Goal: Navigation & Orientation: Find specific page/section

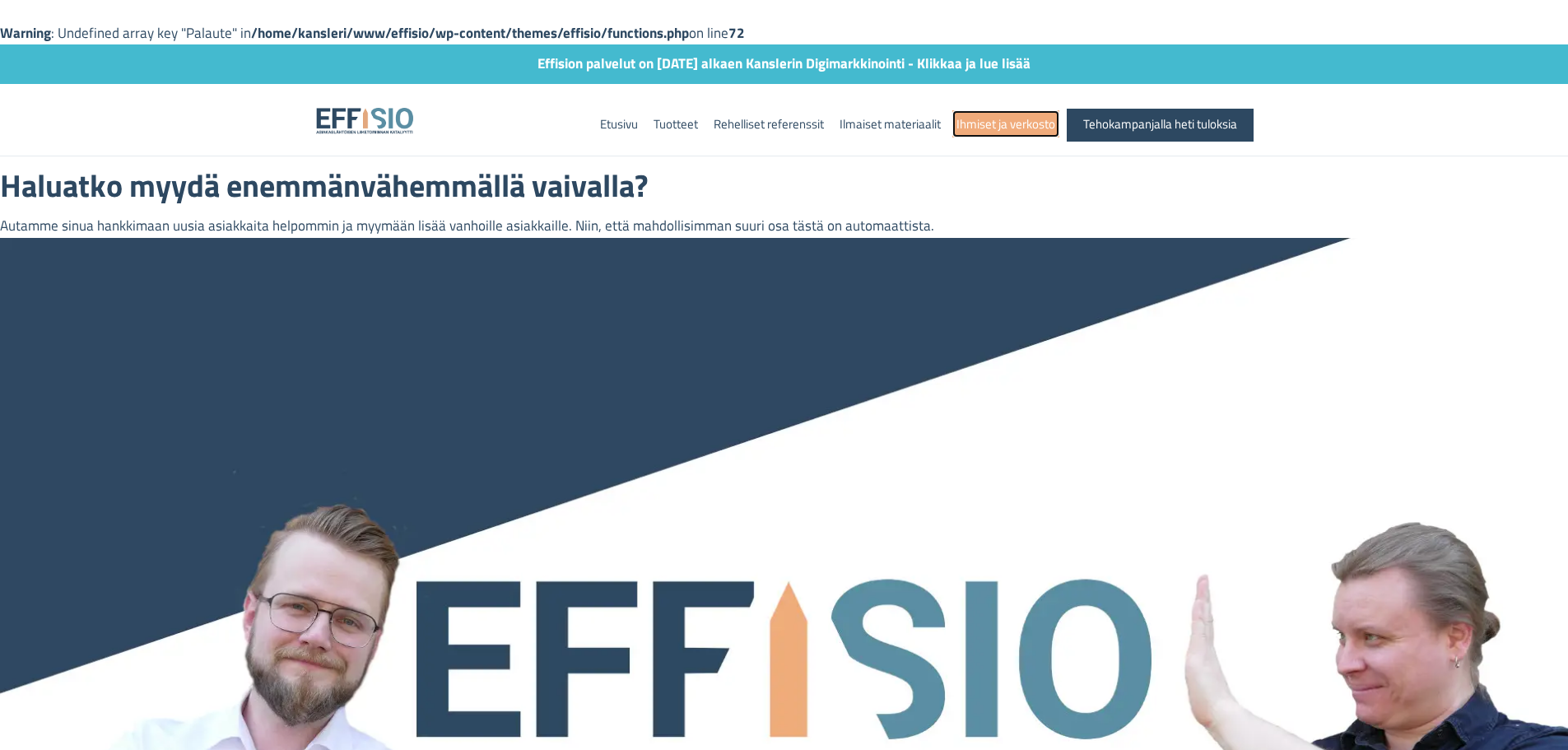
click at [984, 122] on link "Ihmiset ja verkosto" at bounding box center [1005, 123] width 107 height 27
